Goal: Information Seeking & Learning: Check status

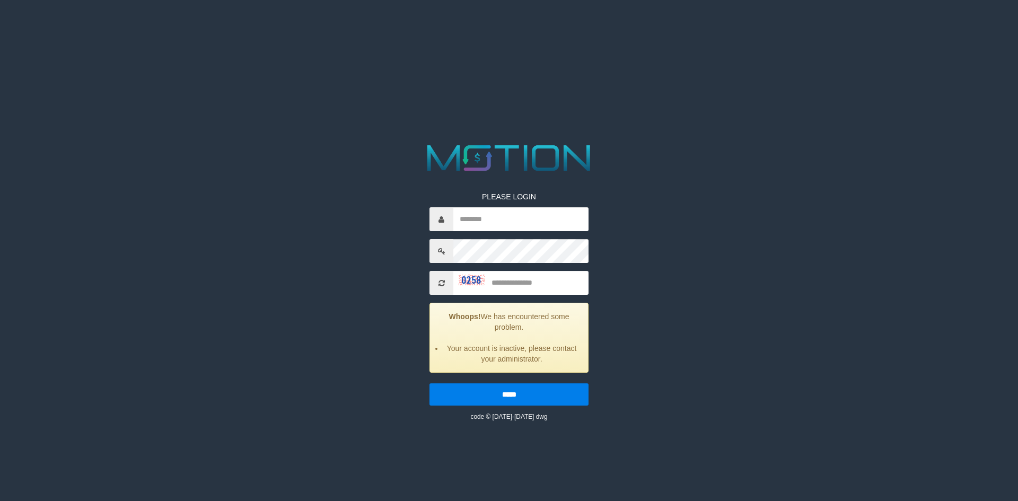
click at [505, 225] on input "text" at bounding box center [520, 219] width 135 height 24
type input "**********"
type input "****"
click at [429, 383] on input "*****" at bounding box center [508, 394] width 159 height 22
click at [499, 228] on input "text" at bounding box center [520, 219] width 135 height 24
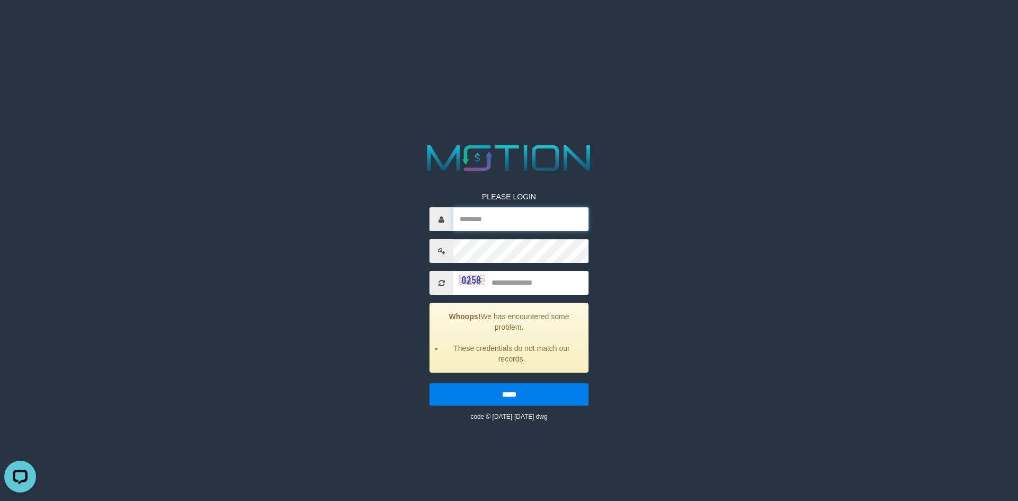
type input "**********"
type input "****"
click at [429, 383] on input "*****" at bounding box center [508, 394] width 159 height 22
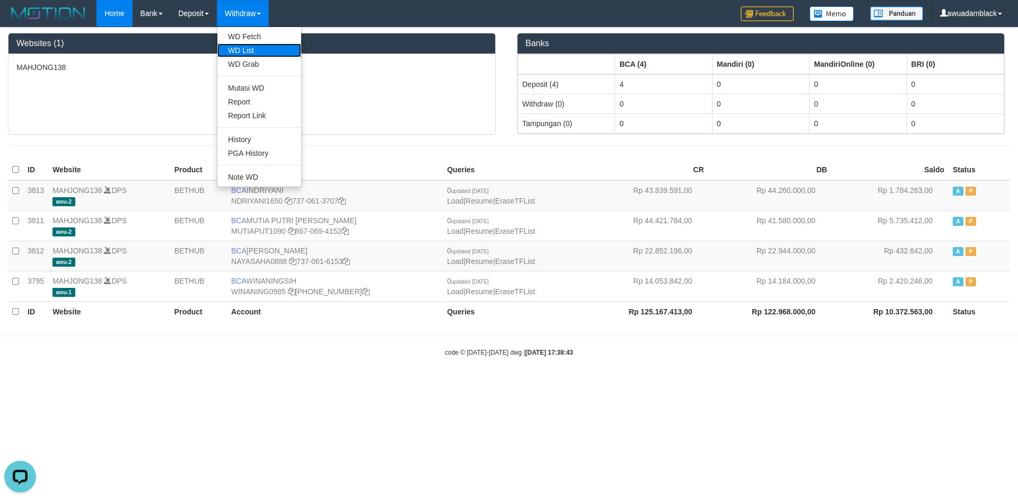
click at [254, 49] on link "WD List" at bounding box center [259, 50] width 84 height 14
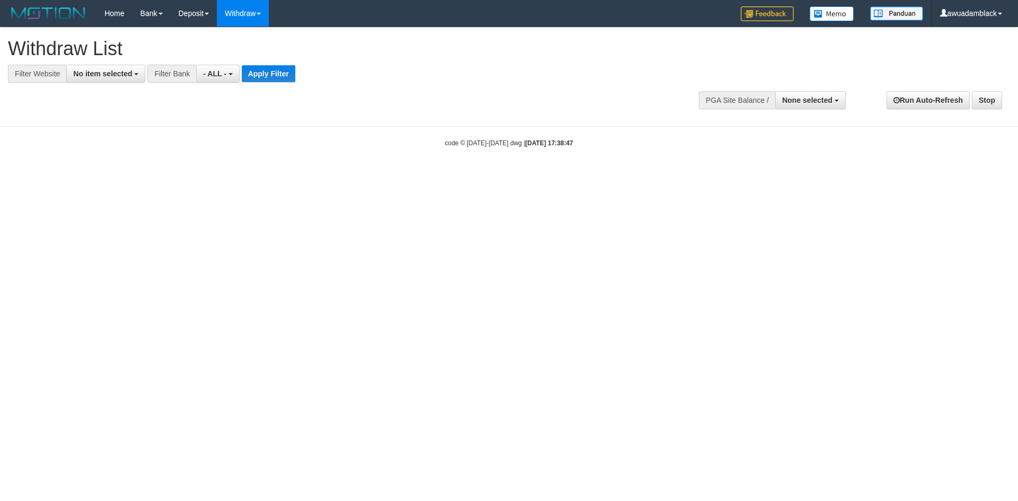
select select
click at [799, 107] on button "None selected" at bounding box center [810, 100] width 71 height 18
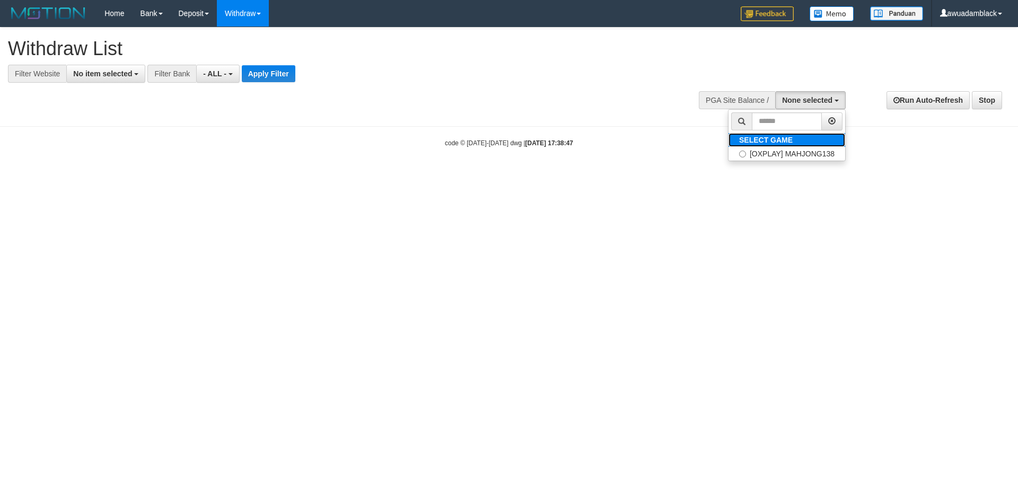
click at [795, 146] on label "SELECT GAME" at bounding box center [765, 140] width 75 height 14
click at [792, 155] on label "[OXPLAY] MAHJONG138" at bounding box center [786, 154] width 117 height 14
select select "***"
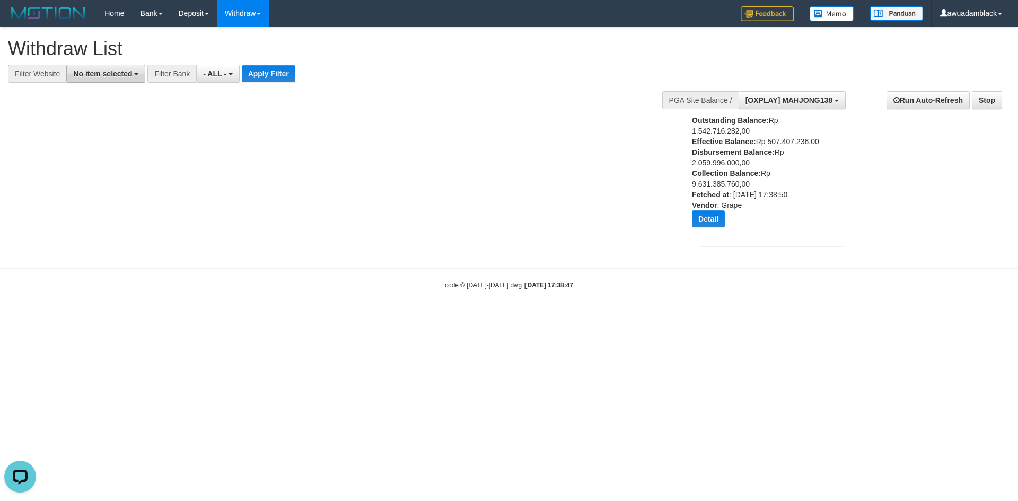
click at [72, 80] on button "No item selected" at bounding box center [105, 74] width 79 height 18
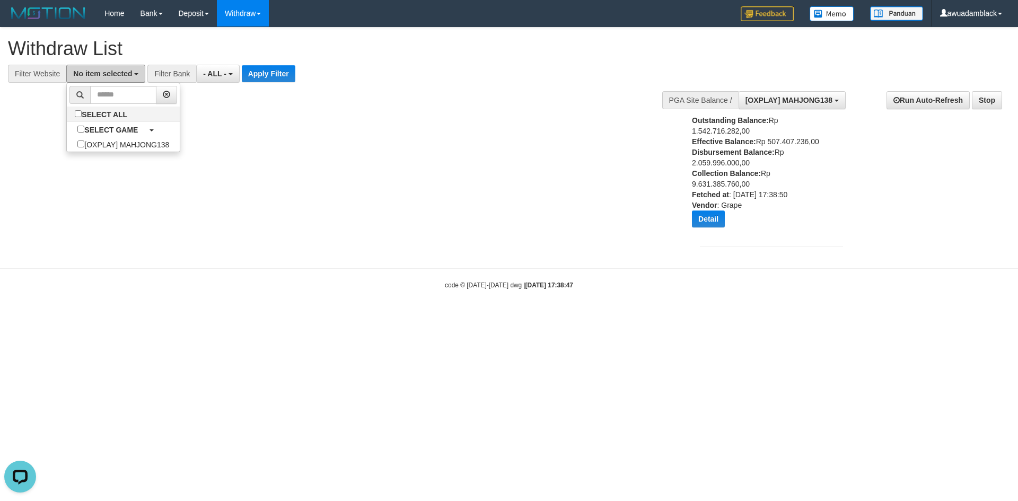
click at [99, 78] on button "No item selected" at bounding box center [105, 74] width 79 height 18
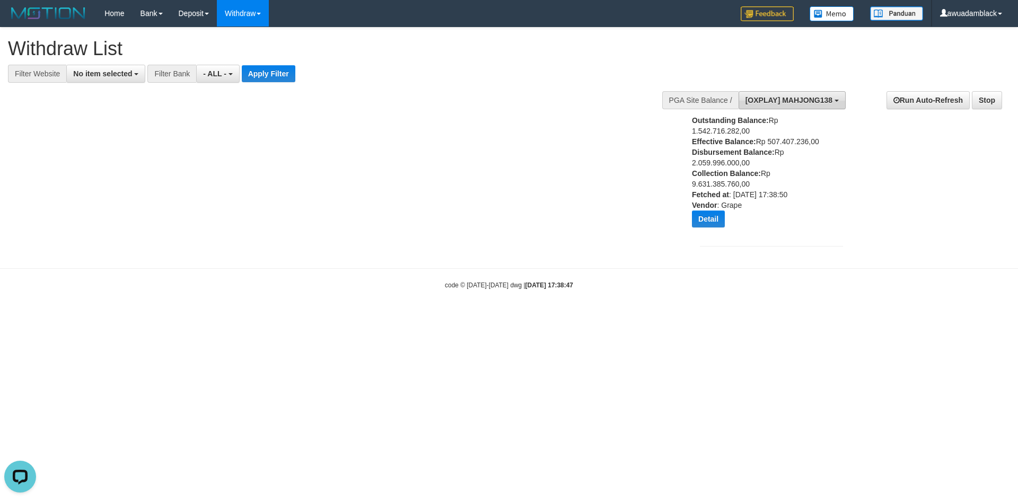
click at [798, 102] on span "[OXPLAY] MAHJONG138" at bounding box center [788, 100] width 87 height 8
click at [766, 151] on label "[OXPLAY] MAHJONG138" at bounding box center [786, 154] width 117 height 14
click at [727, 234] on div "Outstanding Balance: Rp 1.542.716.282,00 Effective Balance: Rp 507.407.236,00 D…" at bounding box center [758, 175] width 133 height 120
click at [551, 190] on div "**********" at bounding box center [509, 143] width 1018 height 230
click at [395, 312] on body "Toggle navigation Home Bank Account List Load By Website Group [OXPLAY] MAHJONG…" at bounding box center [509, 158] width 1018 height 317
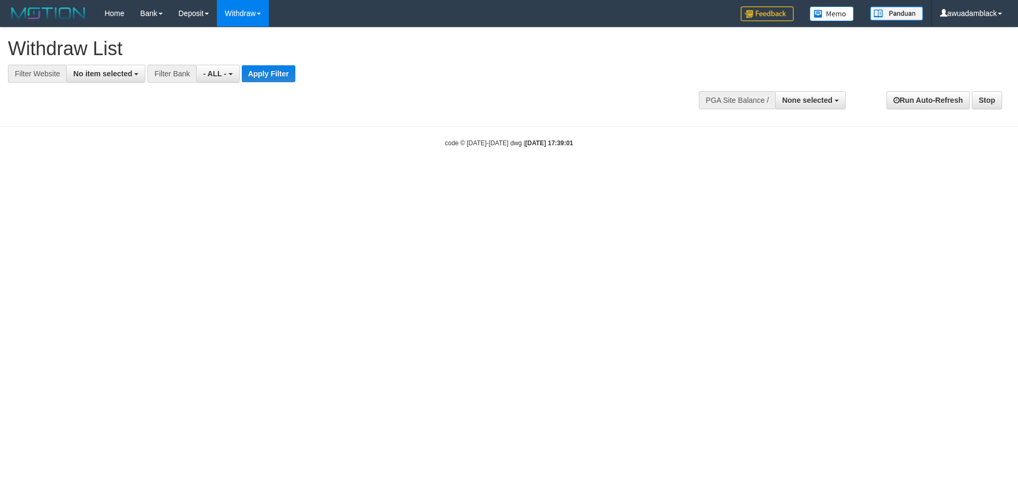
select select
click at [819, 98] on div "**********" at bounding box center [771, 99] width 159 height 32
click at [815, 110] on div at bounding box center [771, 99] width 143 height 32
click at [815, 109] on div at bounding box center [771, 99] width 143 height 32
click at [815, 105] on button "None selected" at bounding box center [810, 100] width 71 height 18
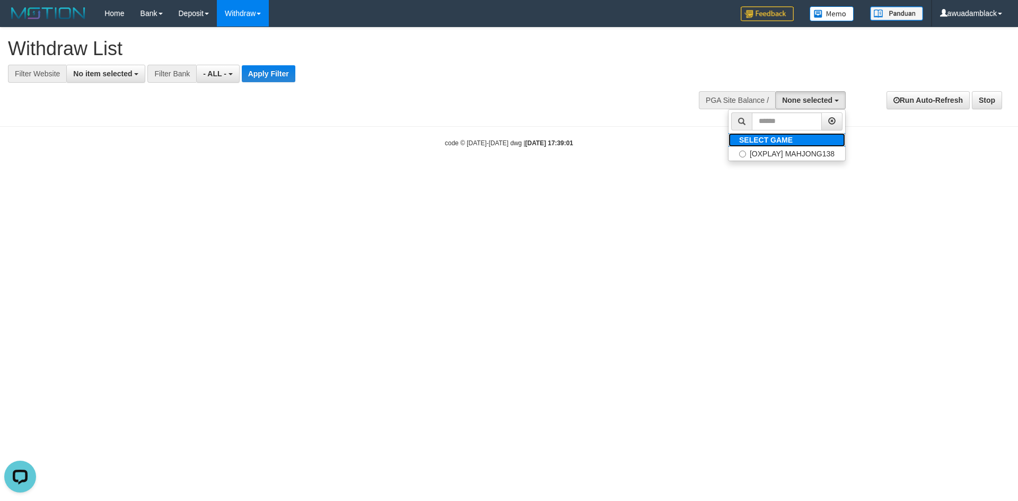
click at [796, 135] on link "SELECT GAME" at bounding box center [786, 140] width 117 height 14
click at [787, 151] on label "[OXPLAY] MAHJONG138" at bounding box center [786, 154] width 117 height 14
select select "***"
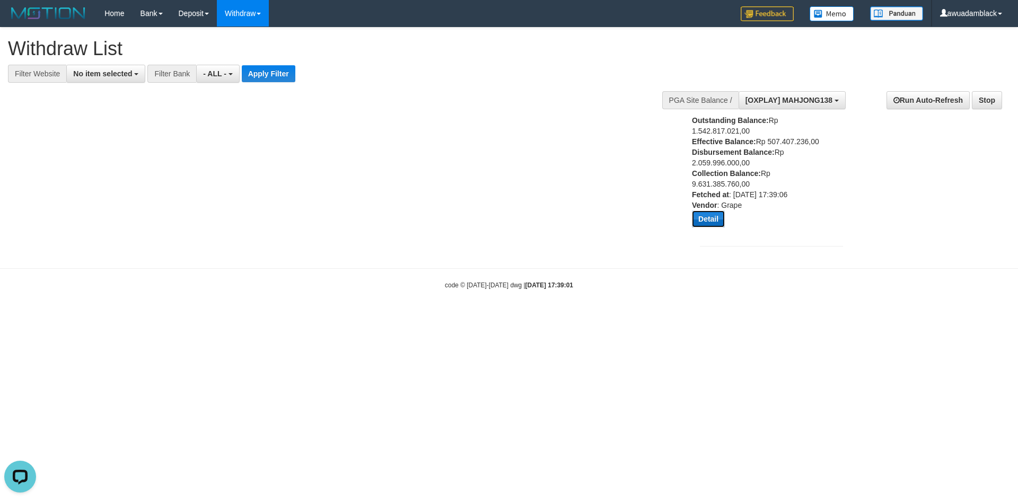
click at [705, 219] on button "Detail" at bounding box center [708, 218] width 33 height 17
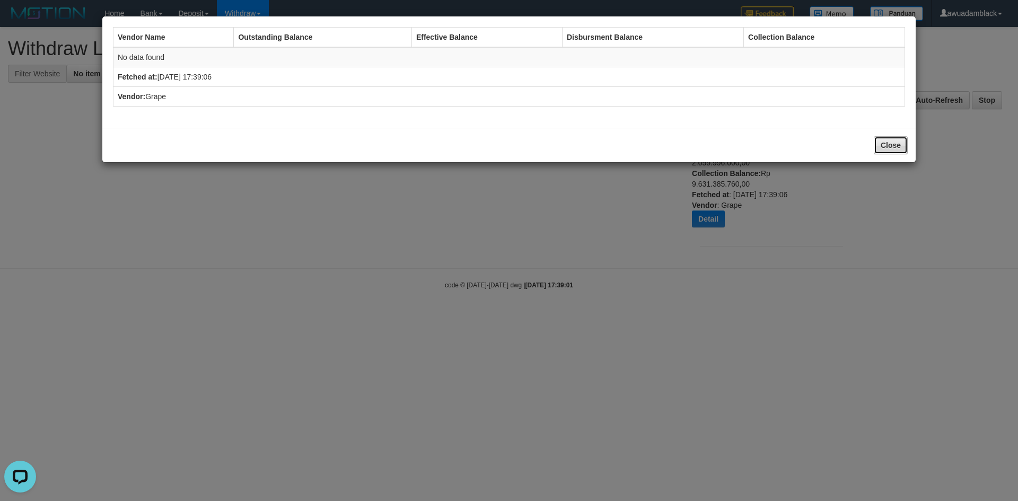
click at [895, 148] on button "Close" at bounding box center [891, 145] width 34 height 18
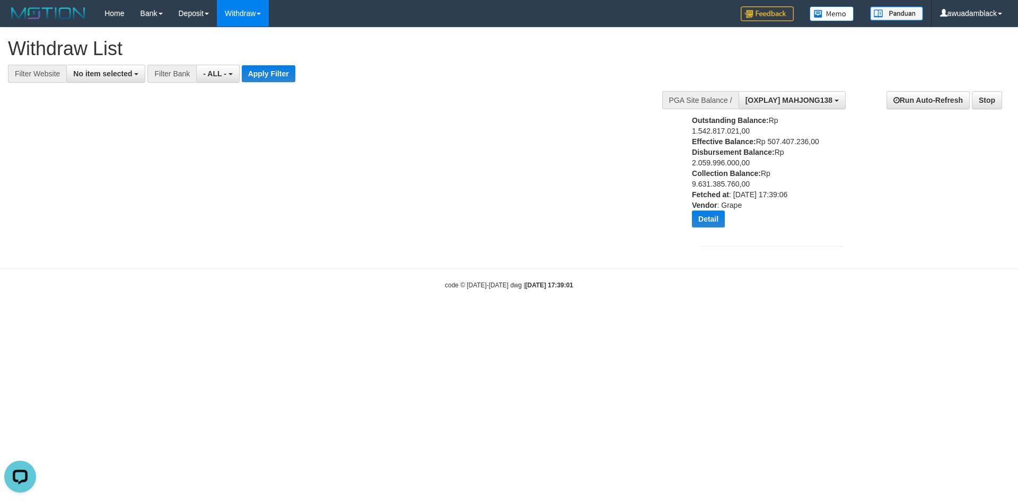
click at [809, 185] on div "Outstanding Balance: Rp 1.542.817.021,00 Effective Balance: Rp 507.407.236,00 D…" at bounding box center [758, 175] width 133 height 120
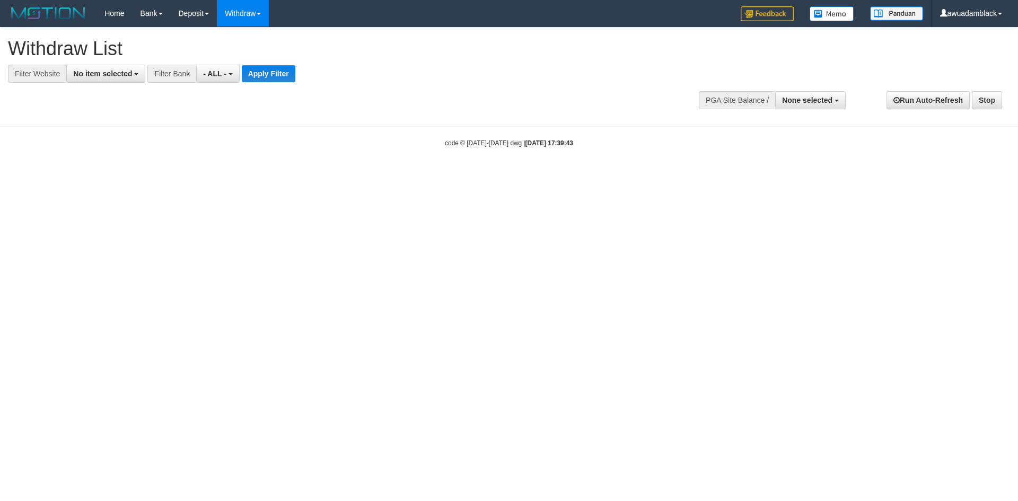
select select
click at [751, 106] on div "PGA Site Balance /" at bounding box center [737, 100] width 76 height 18
click at [805, 96] on span "None selected" at bounding box center [807, 100] width 50 height 8
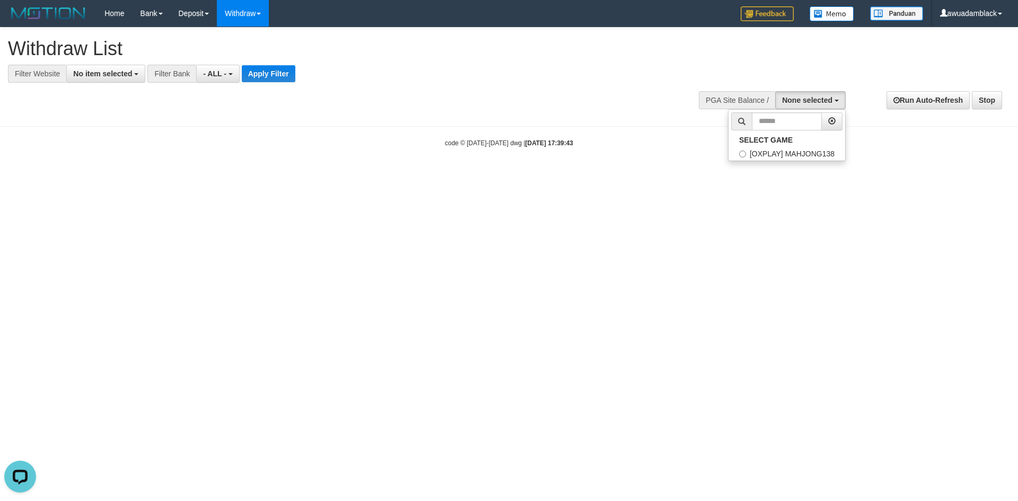
click at [796, 131] on ul "SELECT GAME [OXPLAY] MAHJONG138" at bounding box center [787, 135] width 118 height 52
drag, startPoint x: 794, startPoint y: 144, endPoint x: 805, endPoint y: 129, distance: 19.0
click at [793, 147] on div "code © 2012-2018 dwg | 2025/09/01 17:39:43" at bounding box center [509, 142] width 1018 height 11
click at [824, 93] on button "None selected" at bounding box center [810, 100] width 71 height 18
click at [790, 134] on label "SELECT GAME" at bounding box center [765, 140] width 75 height 14
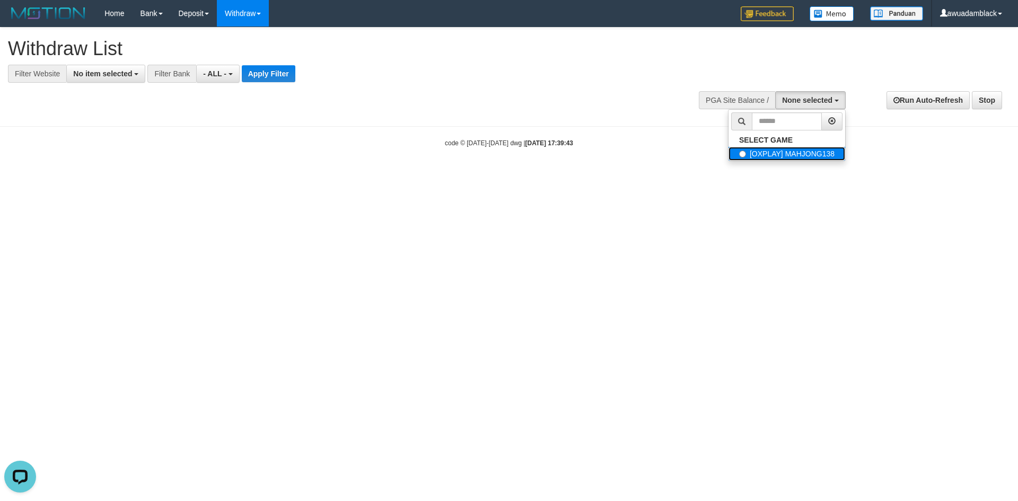
click at [791, 152] on label "[OXPLAY] MAHJONG138" at bounding box center [786, 154] width 117 height 14
select select "***"
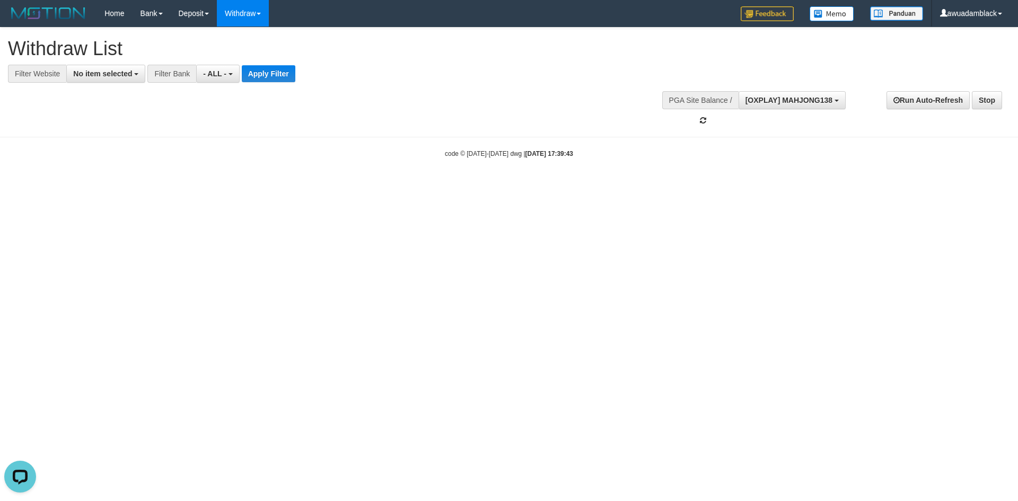
scroll to position [10, 0]
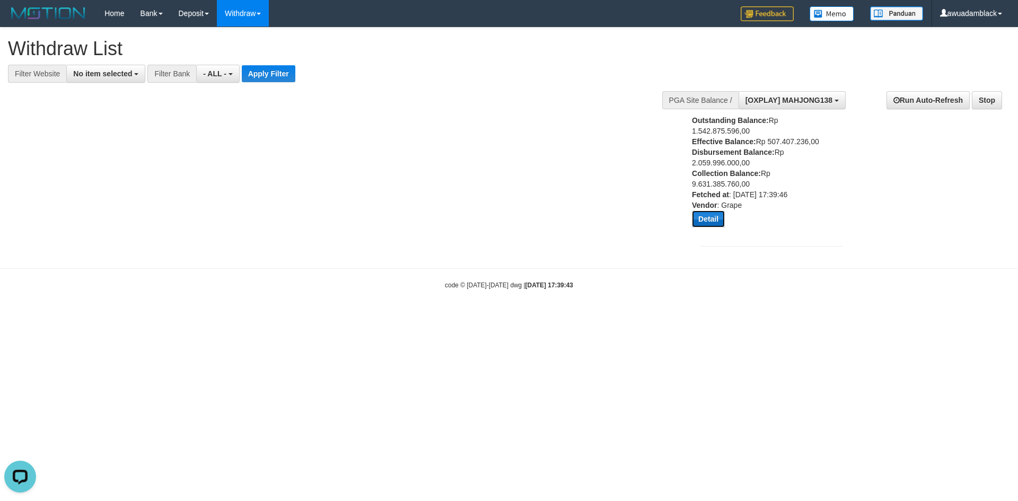
click at [701, 217] on button "Detail" at bounding box center [708, 218] width 33 height 17
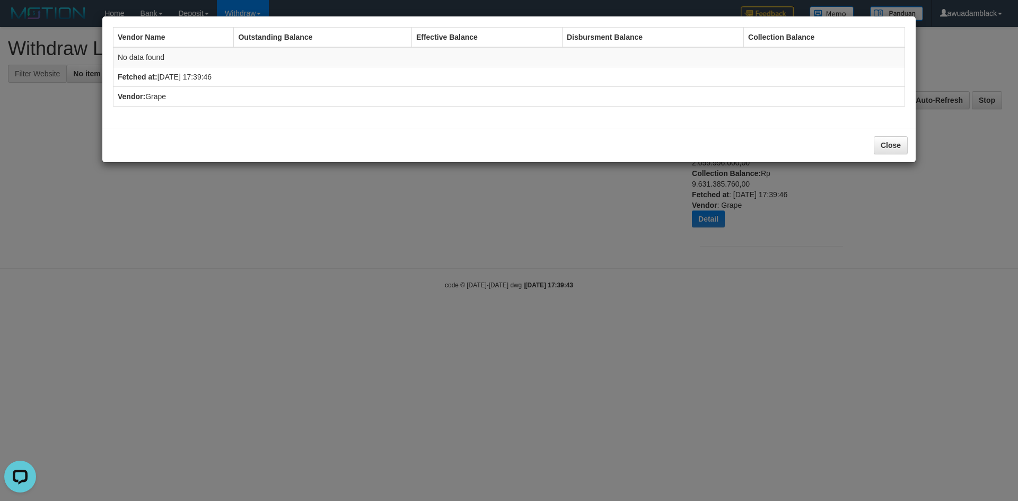
drag, startPoint x: 589, startPoint y: 189, endPoint x: 682, endPoint y: 178, distance: 93.4
click at [593, 189] on div "Vendor Name Outstanding Balance Effective Balance Disbursment Balance Collectio…" at bounding box center [509, 250] width 1018 height 501
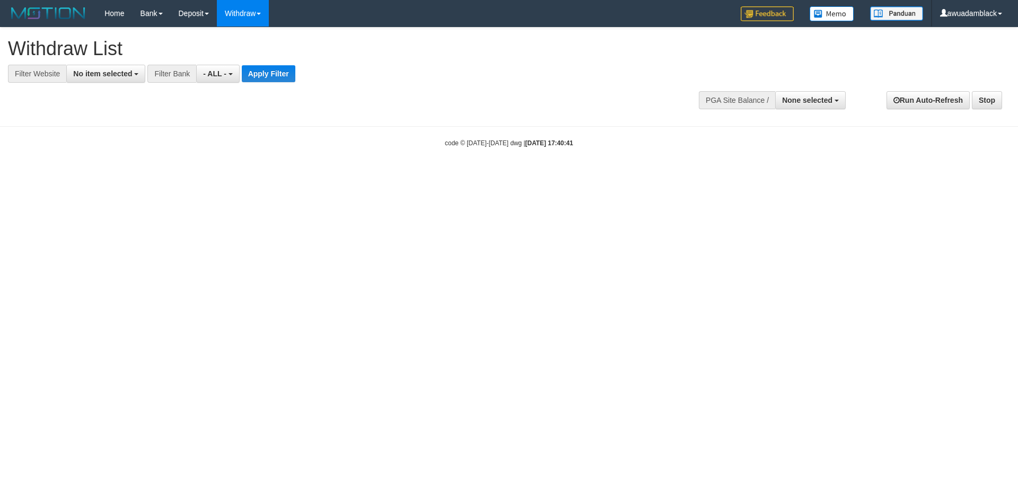
select select
click at [822, 93] on button "None selected" at bounding box center [810, 100] width 71 height 18
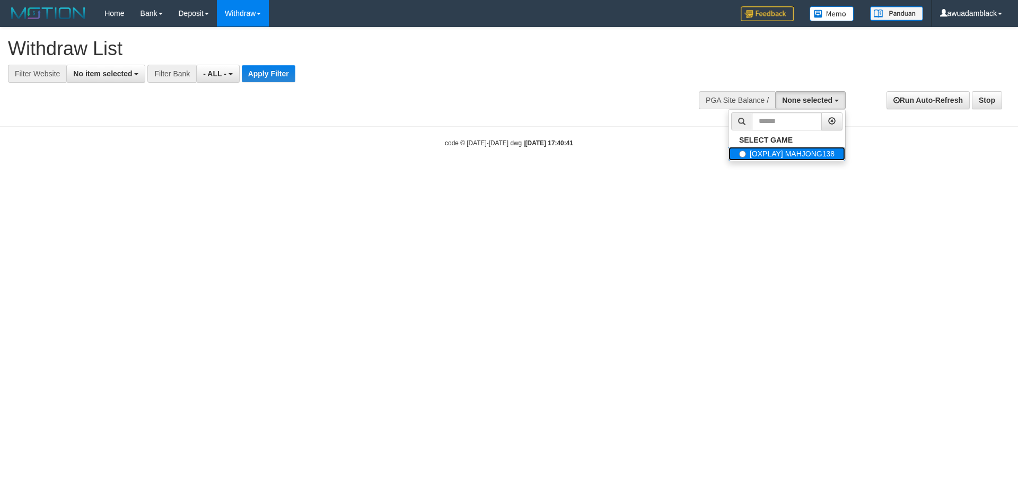
click at [786, 154] on label "[OXPLAY] MAHJONG138" at bounding box center [786, 154] width 117 height 14
select select "***"
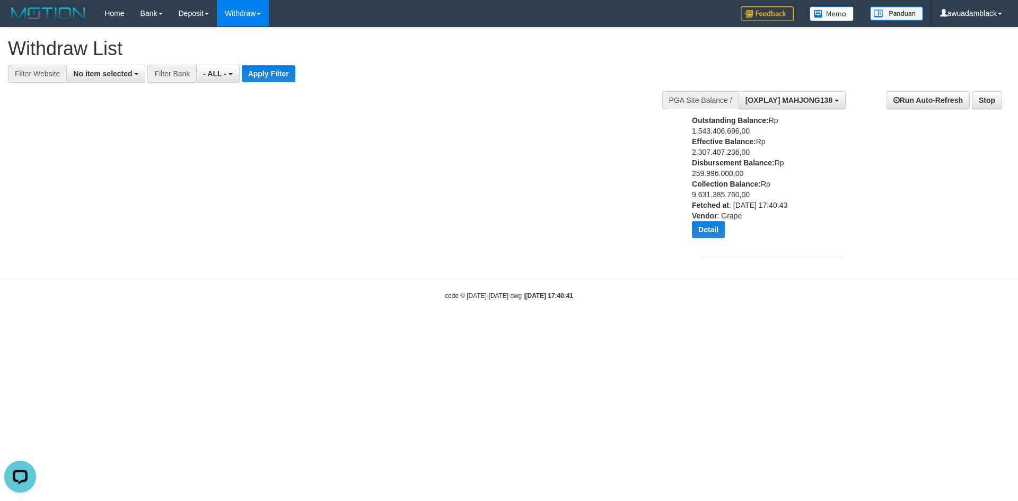
click at [733, 154] on div "Outstanding Balance: Rp 1.543.406.696,00 Effective Balance: Rp 2.307.407.236,00…" at bounding box center [758, 180] width 133 height 131
click at [735, 160] on b "Disbursement Balance:" at bounding box center [733, 163] width 83 height 8
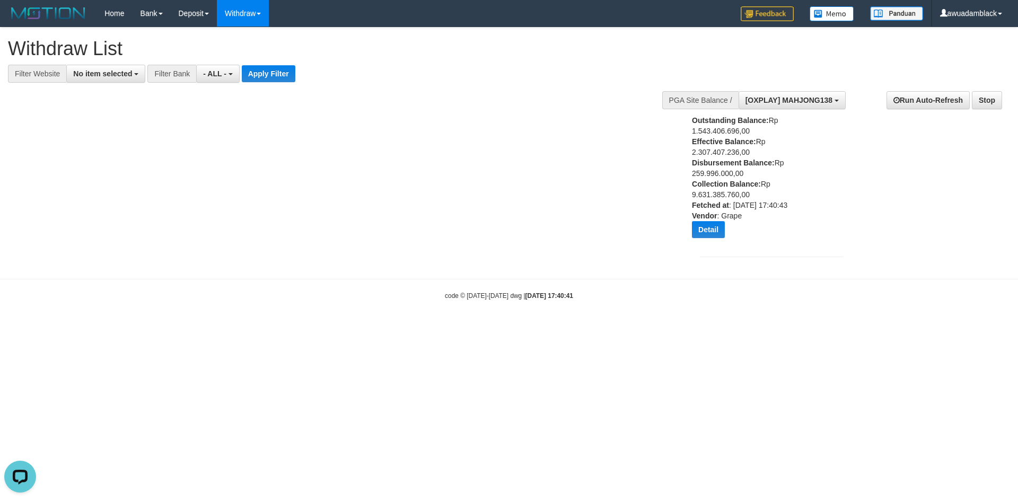
click at [735, 155] on div "Outstanding Balance: Rp 1.543.406.696,00 Effective Balance: Rp 2.307.407.236,00…" at bounding box center [758, 180] width 133 height 131
click at [730, 174] on div "Outstanding Balance: Rp 1.543.406.696,00 Effective Balance: Rp 2.307.407.236,00…" at bounding box center [758, 180] width 133 height 131
click at [733, 162] on b "Disbursement Balance:" at bounding box center [733, 163] width 83 height 8
click at [736, 150] on div "Outstanding Balance: Rp 1.543.406.696,00 Effective Balance: Rp 2.307.407.236,00…" at bounding box center [758, 180] width 133 height 131
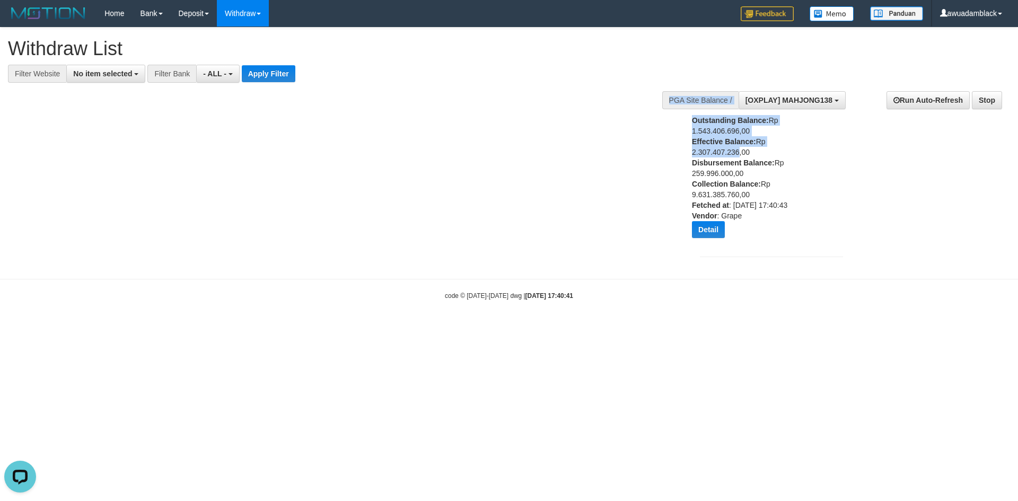
drag, startPoint x: 735, startPoint y: 156, endPoint x: 656, endPoint y: 156, distance: 79.0
click at [656, 156] on div "**********" at bounding box center [509, 148] width 1018 height 241
click at [708, 161] on b "Disbursement Balance:" at bounding box center [733, 163] width 83 height 8
click at [728, 194] on div "Outstanding Balance: Rp 1.543.406.696,00 Effective Balance: Rp 2.307.407.236,00…" at bounding box center [758, 180] width 133 height 131
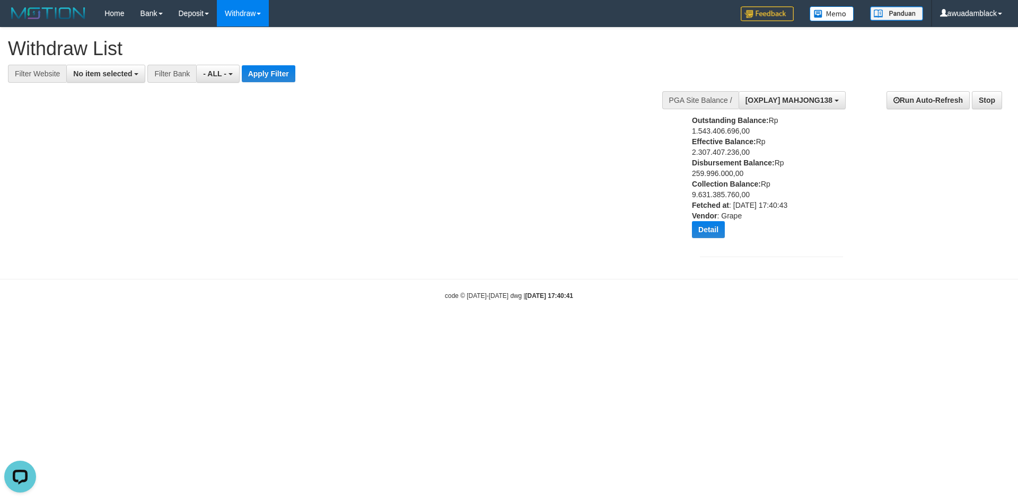
click at [728, 194] on div "Outstanding Balance: Rp 1.543.406.696,00 Effective Balance: Rp 2.307.407.236,00…" at bounding box center [758, 180] width 133 height 131
click at [731, 198] on div "Outstanding Balance: Rp 1.543.406.696,00 Effective Balance: Rp 2.307.407.236,00…" at bounding box center [758, 180] width 133 height 131
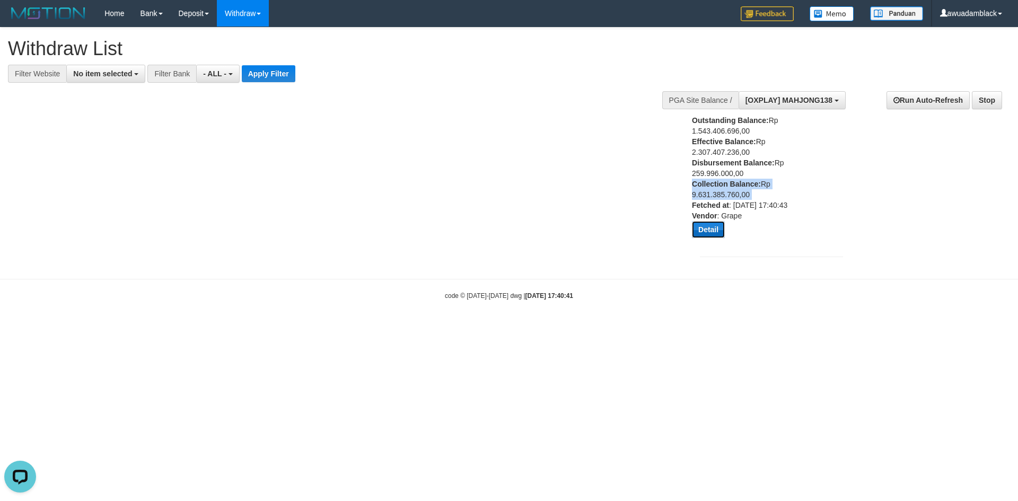
click at [717, 225] on button "Detail" at bounding box center [708, 229] width 33 height 17
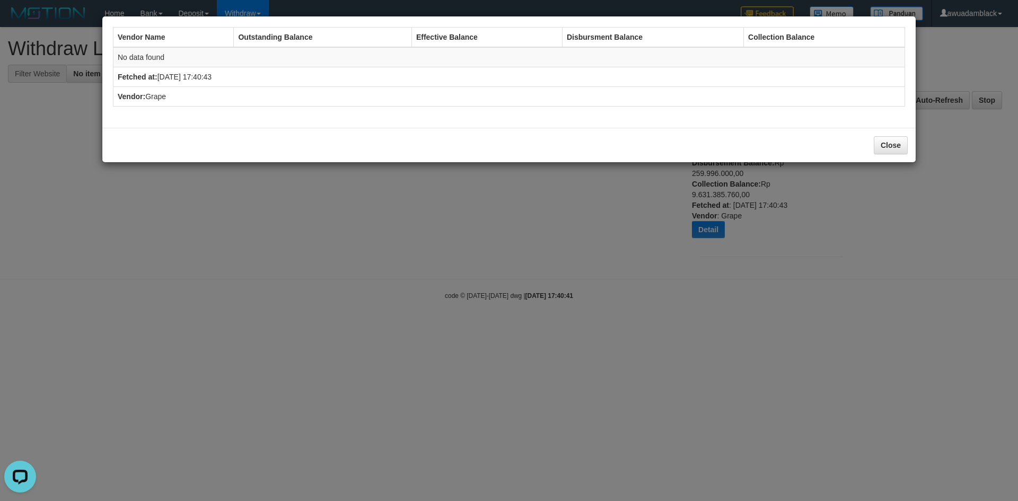
click at [556, 107] on div "Vendor Name Outstanding Balance Effective Balance Disbursment Balance Collectio…" at bounding box center [509, 72] width 803 height 101
drag, startPoint x: 570, startPoint y: 97, endPoint x: 559, endPoint y: 156, distance: 60.0
click at [574, 155] on div "Vendor Name Outstanding Balance Effective Balance Disbursment Balance Collectio…" at bounding box center [509, 89] width 814 height 147
click at [208, 58] on td "No data found" at bounding box center [509, 57] width 792 height 20
click at [267, 41] on th "Outstanding Balance" at bounding box center [323, 38] width 178 height 20
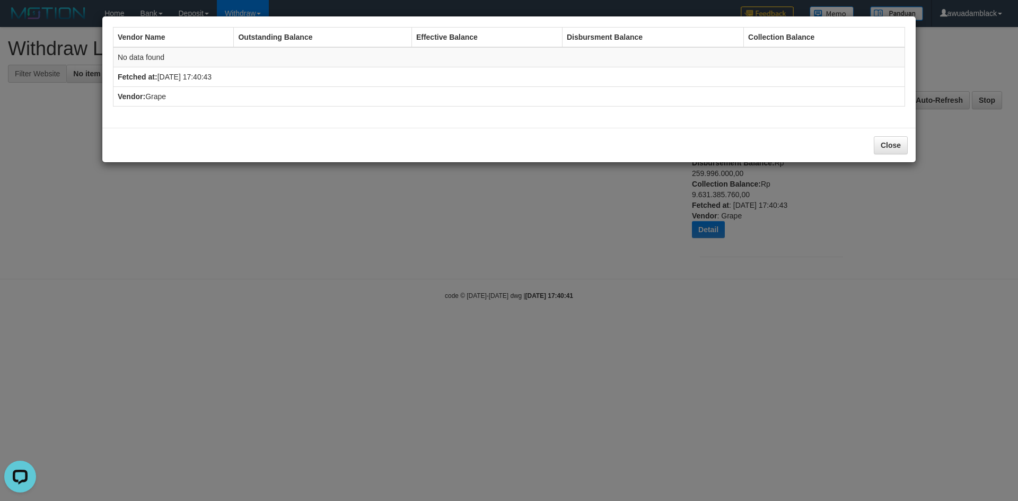
click at [195, 40] on th "Vendor Name" at bounding box center [173, 38] width 120 height 20
click at [442, 42] on th "Effective Balance" at bounding box center [486, 38] width 151 height 20
click at [543, 45] on th "Effective Balance" at bounding box center [486, 38] width 151 height 20
drag, startPoint x: 594, startPoint y: 310, endPoint x: 656, endPoint y: 393, distance: 104.1
click at [595, 314] on div "Vendor Name Outstanding Balance Effective Balance Disbursment Balance Collectio…" at bounding box center [509, 250] width 1018 height 501
